Goal: Transaction & Acquisition: Purchase product/service

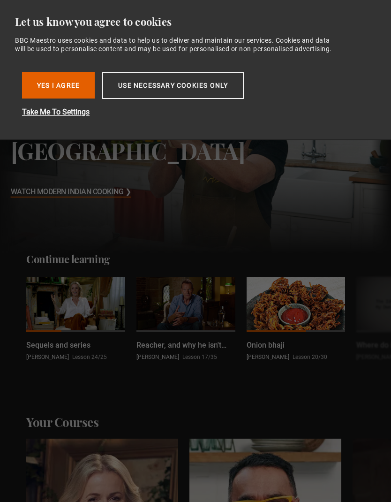
click at [222, 90] on button "Use necessary cookies only" at bounding box center [173, 85] width 142 height 27
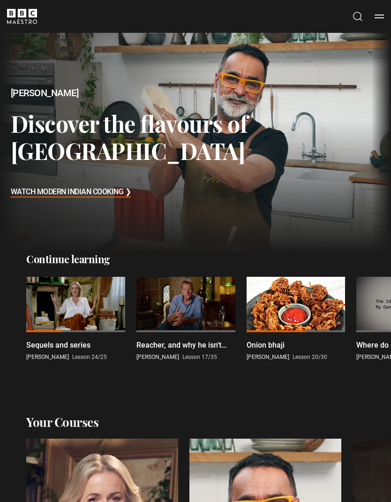
scroll to position [6, 0]
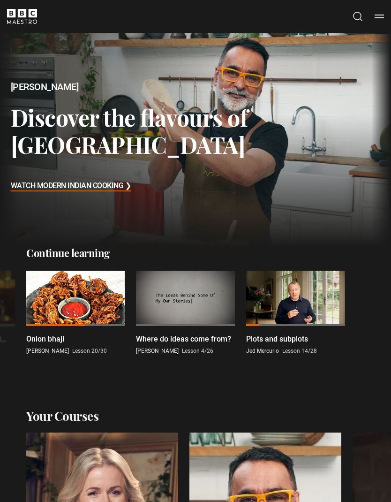
click at [287, 286] on div at bounding box center [295, 299] width 99 height 56
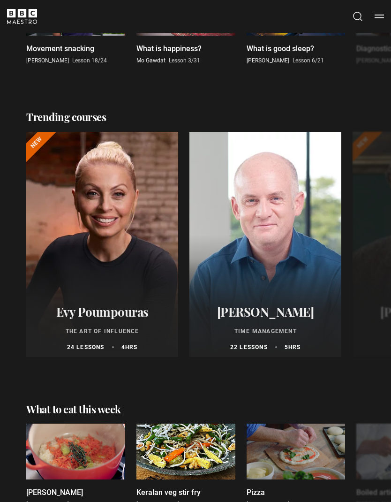
scroll to position [1218, 0]
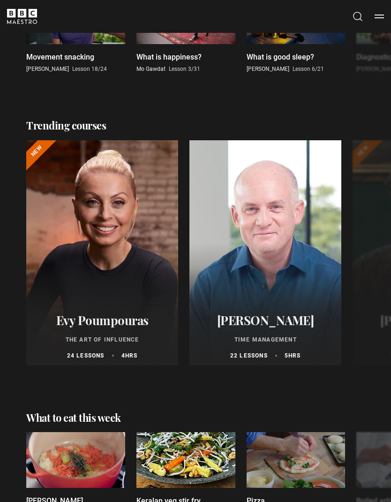
click at [361, 15] on button "Search" at bounding box center [357, 17] width 11 height 12
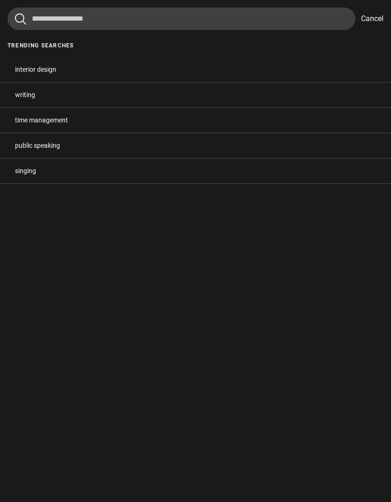
click at [34, 94] on button "writing" at bounding box center [195, 95] width 391 height 25
type input "*******"
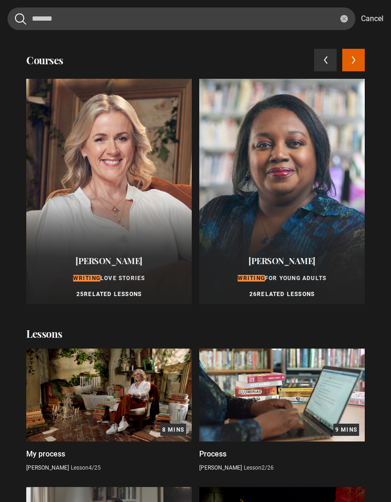
scroll to position [0, 0]
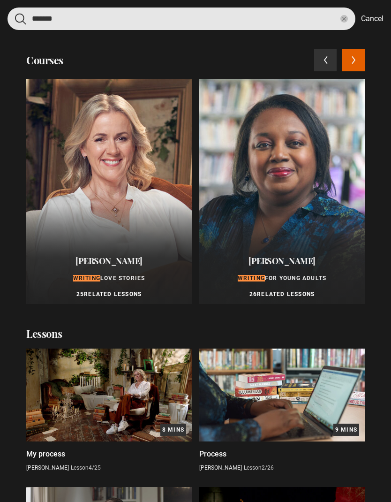
click at [348, 20] on input "*******" at bounding box center [182, 19] width 348 height 23
click at [347, 15] on input "*******" at bounding box center [182, 19] width 348 height 23
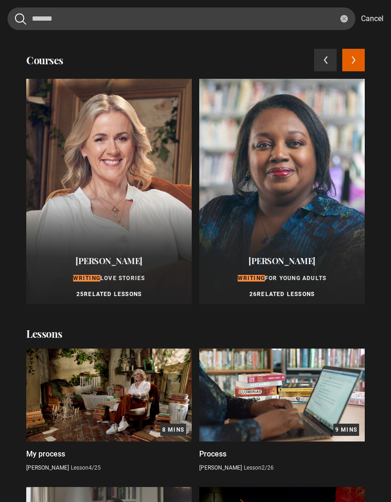
click at [341, 17] on button "reset" at bounding box center [345, 19] width 8 height 8
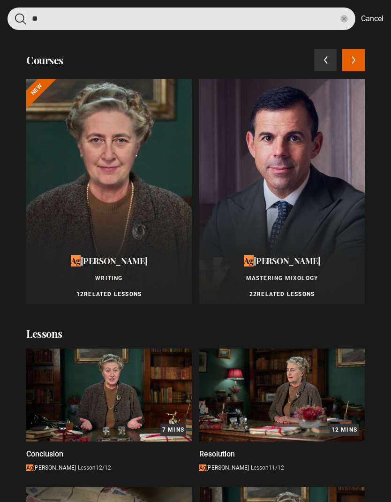
type input "**"
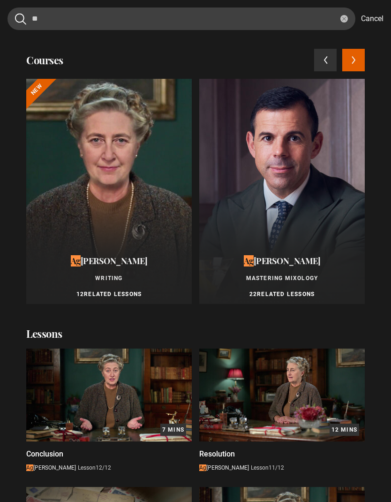
click at [119, 209] on div at bounding box center [109, 191] width 166 height 225
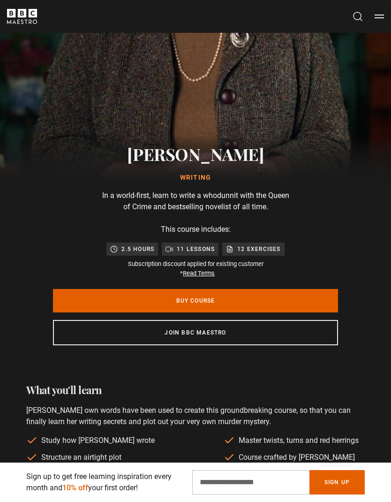
scroll to position [226, 0]
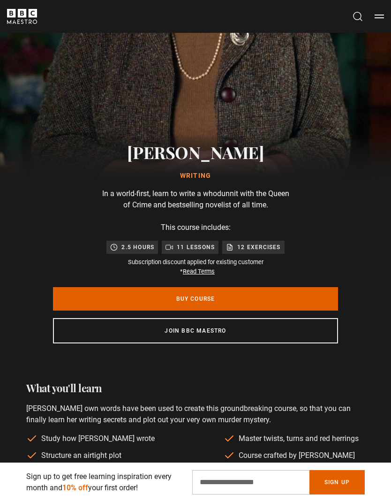
click at [305, 297] on link "Buy Course" at bounding box center [195, 298] width 285 height 23
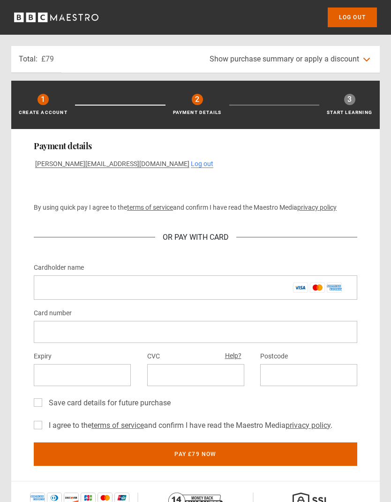
click at [341, 54] on span "Show purchase summary or apply a discount" at bounding box center [285, 58] width 150 height 9
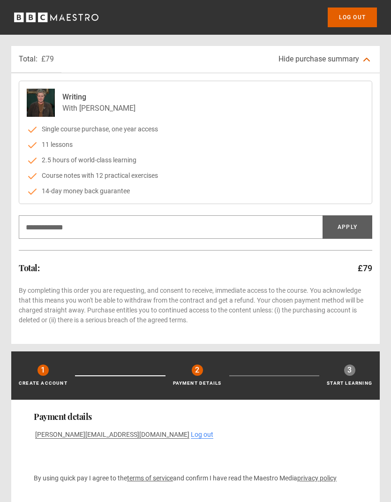
click at [348, 56] on span "Hide purchase summary" at bounding box center [319, 58] width 81 height 9
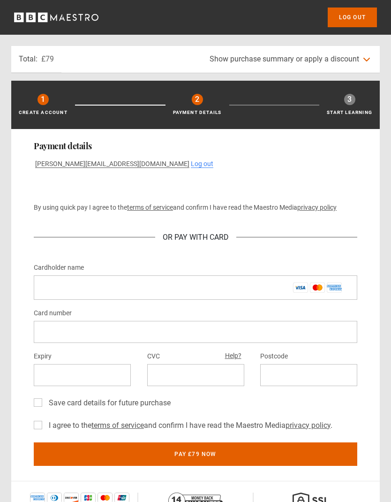
click at [74, 16] on icon "BBC Maestro" at bounding box center [56, 17] width 84 height 14
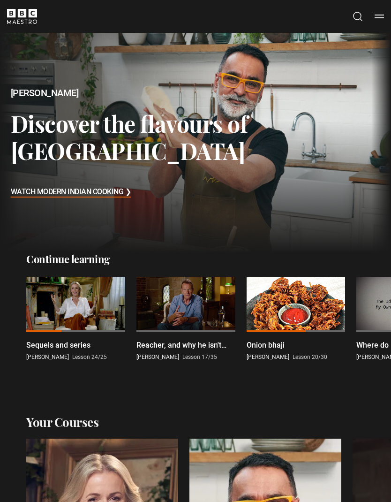
click at [77, 300] on div at bounding box center [75, 305] width 99 height 56
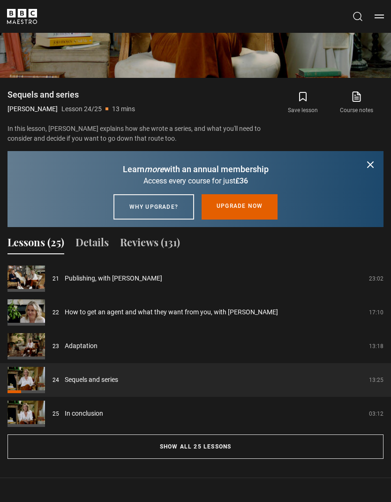
scroll to position [816, 0]
click at [95, 244] on button "Details" at bounding box center [92, 244] width 33 height 20
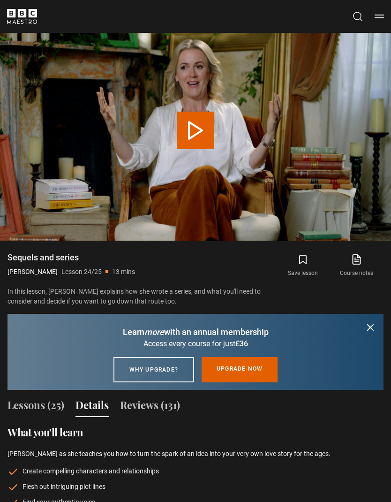
scroll to position [652, 0]
click at [375, 326] on icon "submit" at bounding box center [370, 327] width 11 height 11
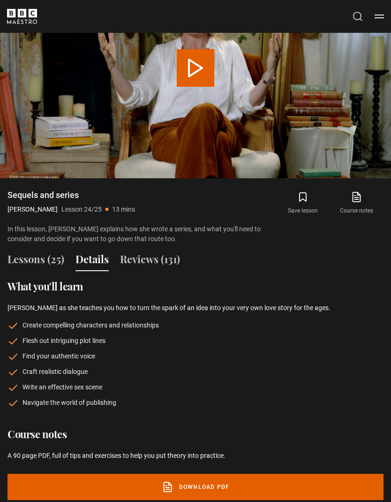
scroll to position [715, 0]
click at [38, 259] on button "Lessons (25)" at bounding box center [36, 261] width 57 height 20
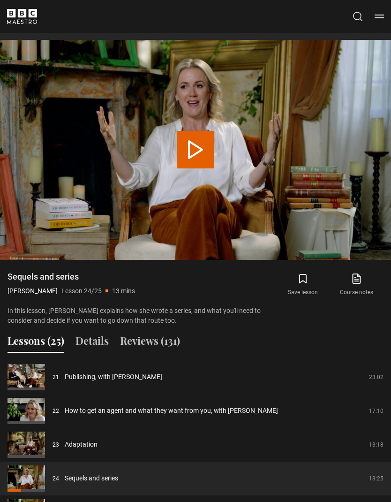
scroll to position [629, 0]
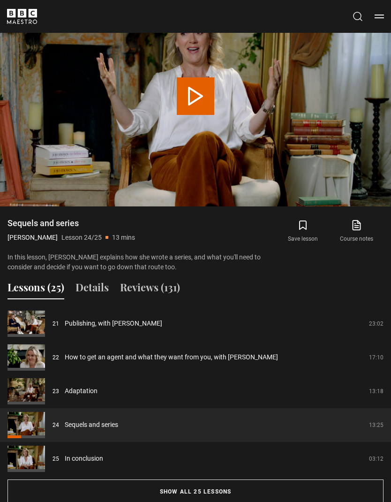
click at [237, 489] on button "Show all 25 lessons" at bounding box center [196, 492] width 376 height 24
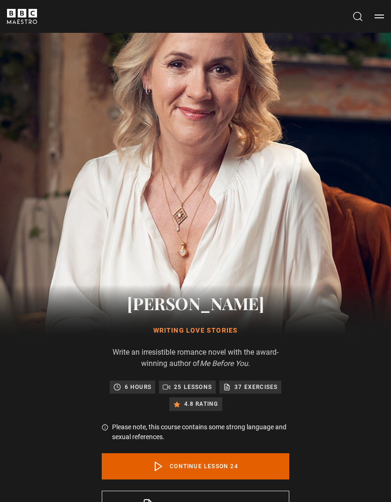
scroll to position [0, 0]
